Goal: Contribute content: Contribute content

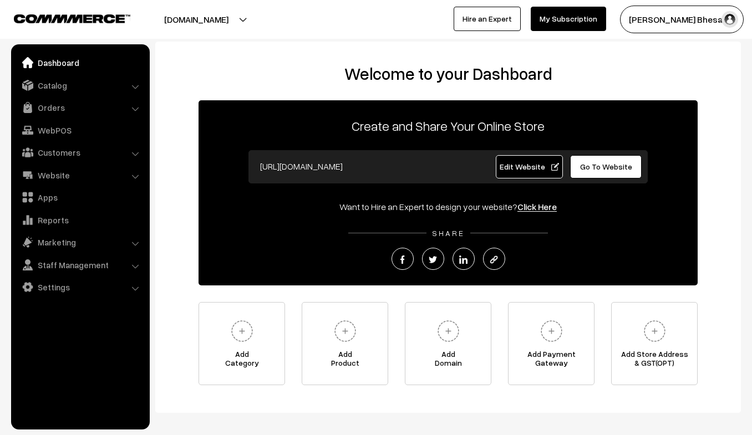
click at [137, 176] on li "Website Website Builder Authors" at bounding box center [80, 175] width 133 height 20
click at [134, 180] on link "Website" at bounding box center [80, 175] width 132 height 20
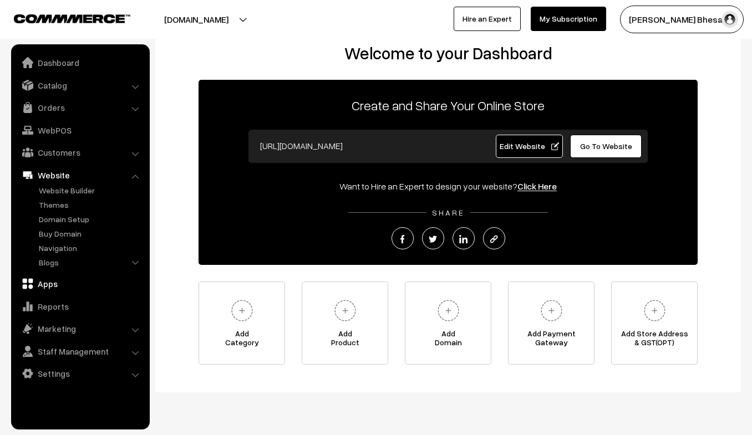
scroll to position [22, 0]
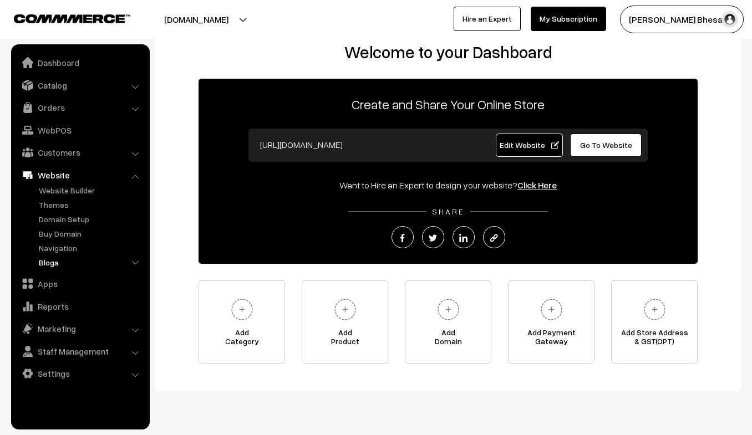
click at [63, 267] on link "Blogs" at bounding box center [91, 263] width 110 height 12
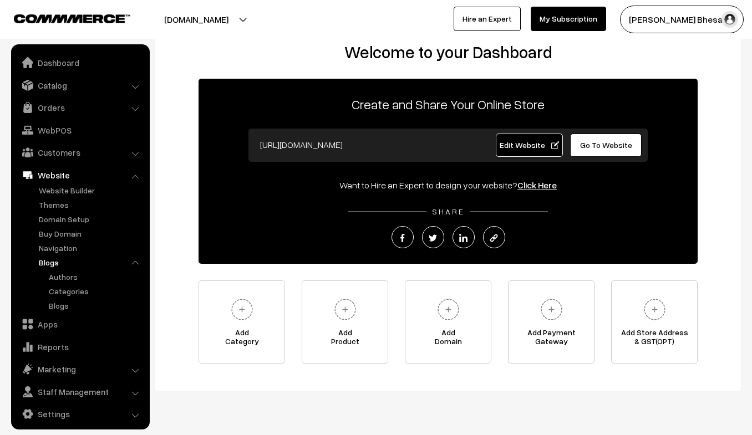
scroll to position [5, 0]
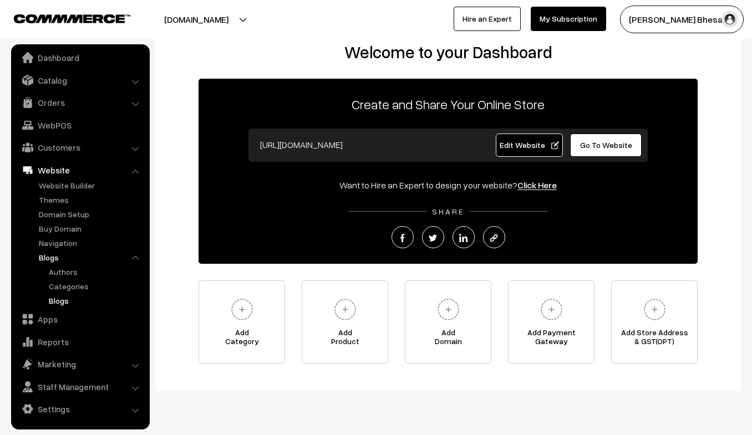
click at [66, 300] on link "Blogs" at bounding box center [96, 301] width 100 height 12
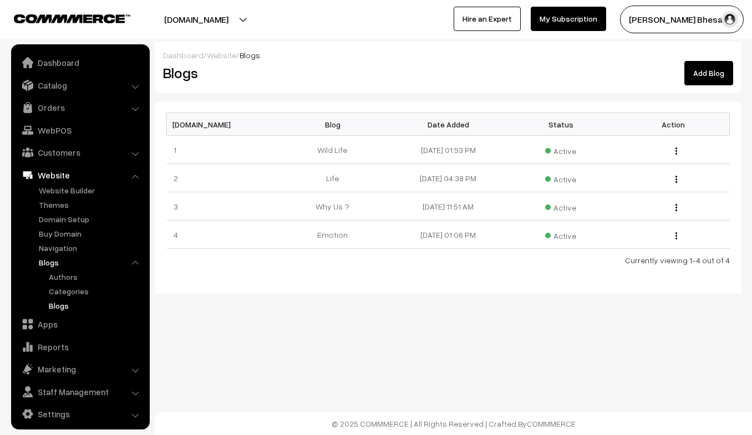
scroll to position [5, 0]
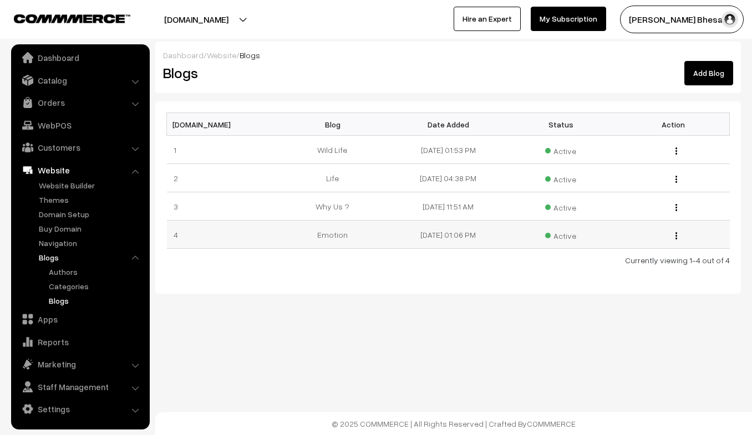
click at [676, 234] on img "button" at bounding box center [676, 235] width 2 height 7
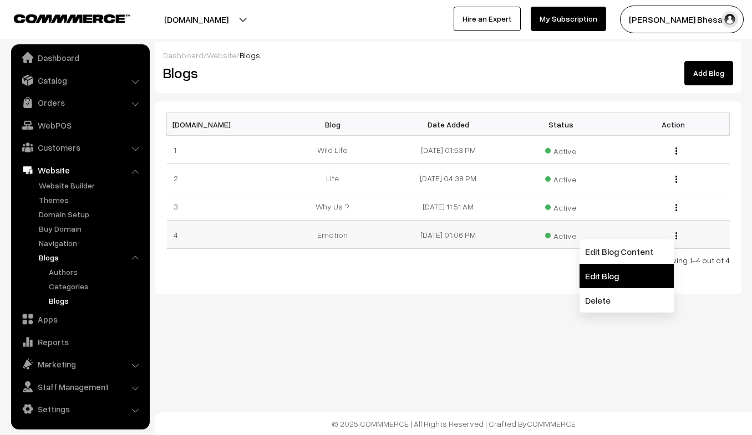
click at [618, 269] on link "Edit Blog" at bounding box center [626, 276] width 94 height 24
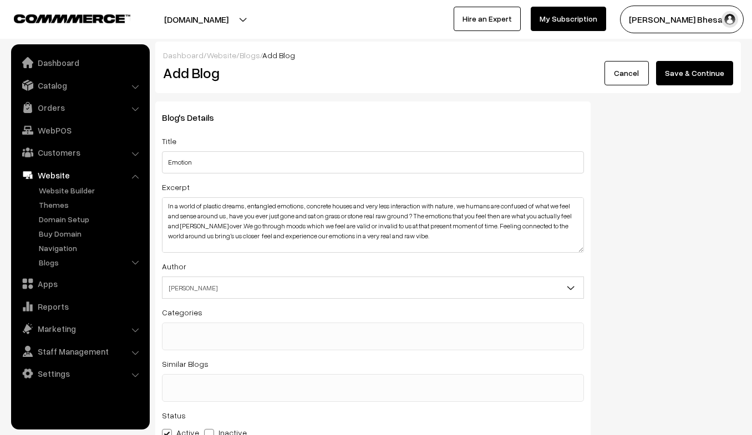
click at [699, 83] on button "Save & Continue" at bounding box center [694, 73] width 77 height 24
